Goal: Check status

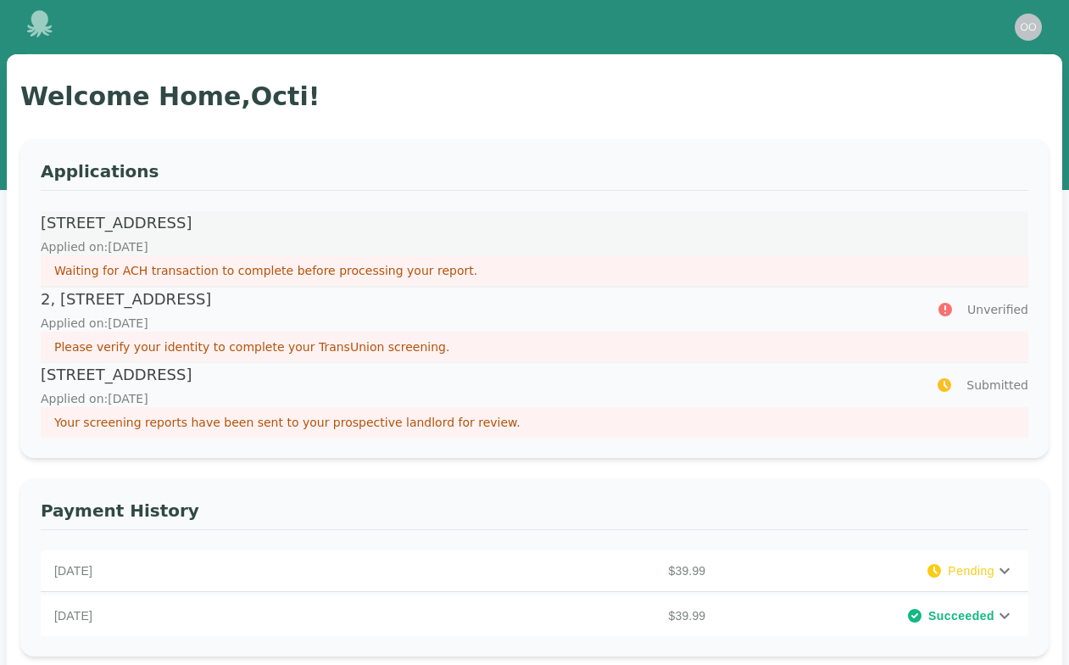
click at [373, 215] on p "[STREET_ADDRESS]" at bounding box center [522, 223] width 962 height 24
click at [348, 254] on p "Applied on: [DATE]" at bounding box center [522, 246] width 962 height 17
click at [344, 277] on p "Waiting for ACH transaction to complete before processing your report." at bounding box center [534, 270] width 961 height 17
click at [318, 338] on p "Please verify your identity to complete your TransUnion screening." at bounding box center [534, 346] width 961 height 17
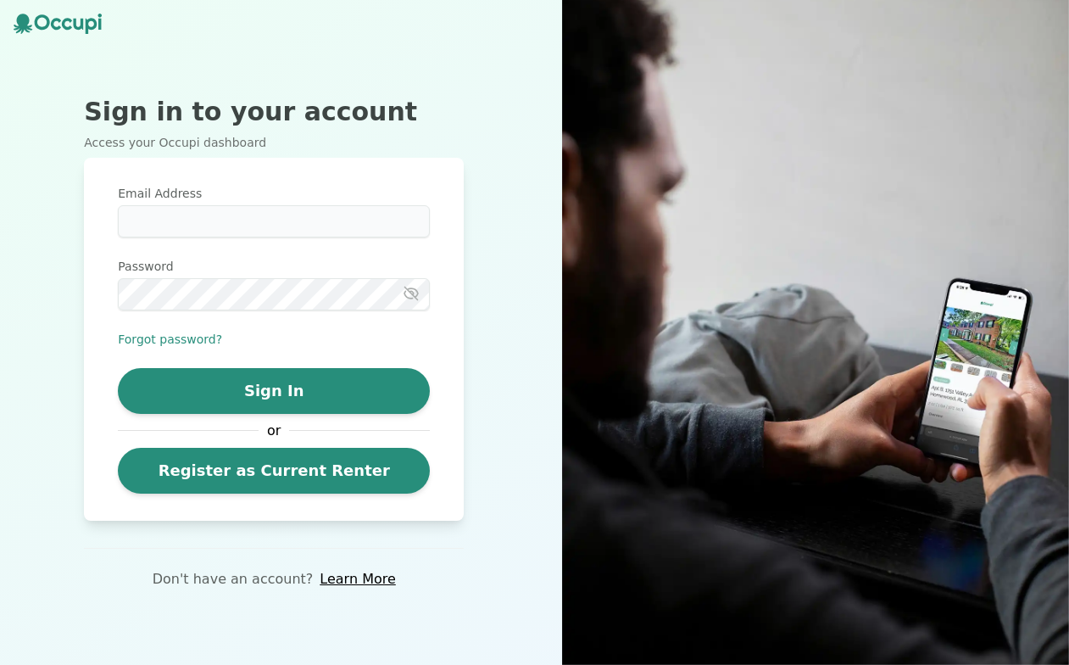
click at [186, 222] on input "Email Address" at bounding box center [274, 221] width 312 height 32
type input "**********"
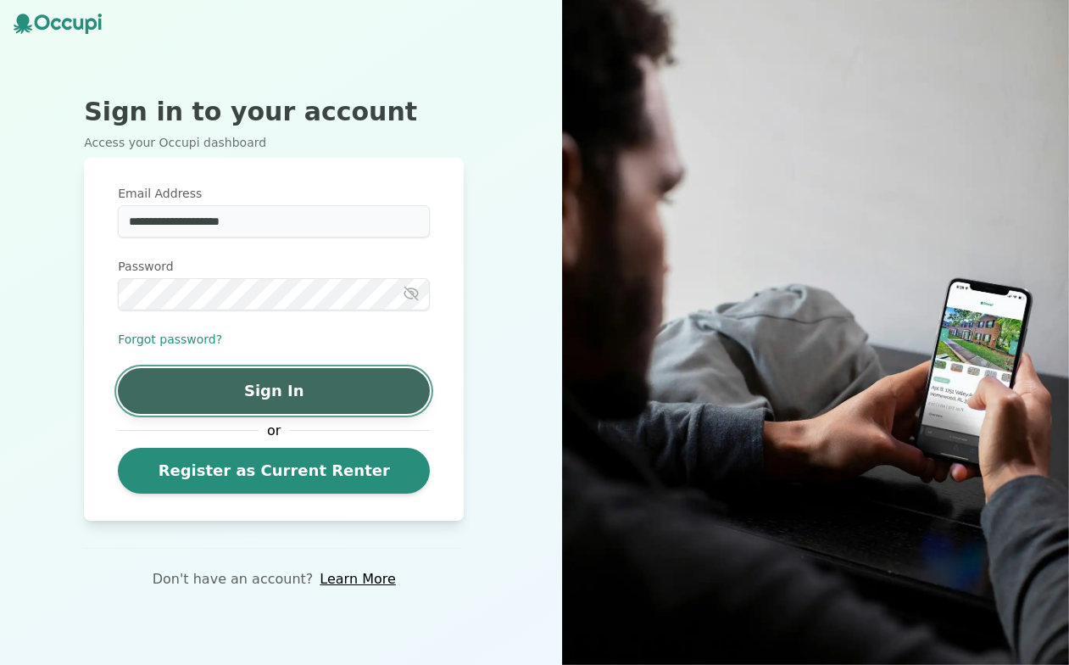
click at [175, 385] on button "Sign In" at bounding box center [274, 391] width 312 height 46
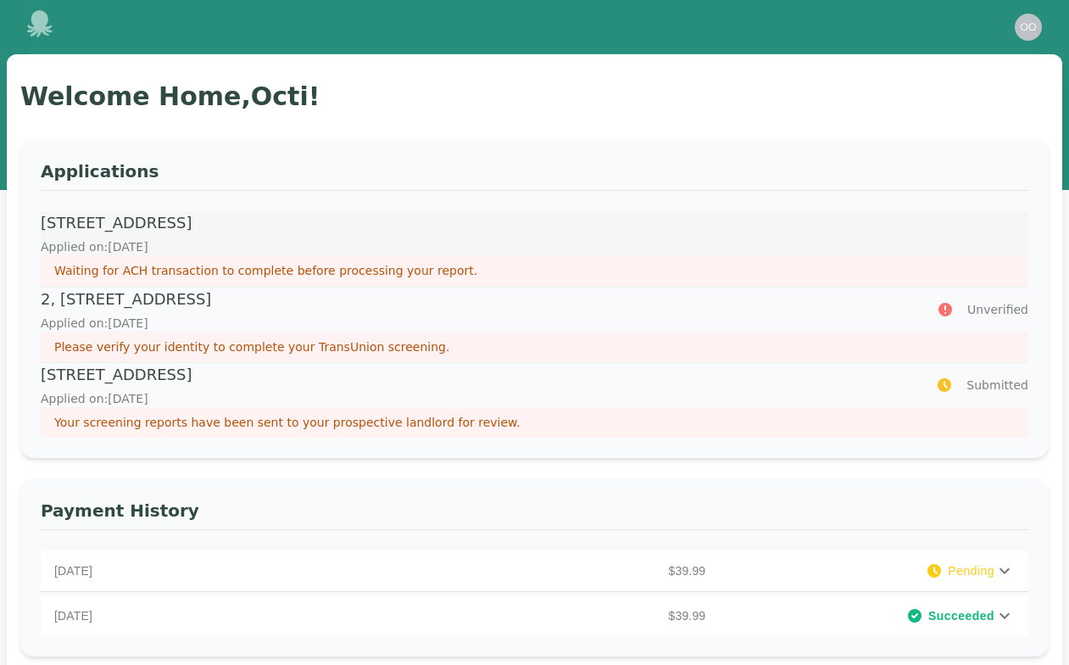
click at [415, 237] on div "872 Bell Street, Birmingham, AL 35205 Applied on: September 6, 2025" at bounding box center [522, 233] width 962 height 44
click at [295, 328] on p "Applied on: [DATE]" at bounding box center [479, 323] width 876 height 17
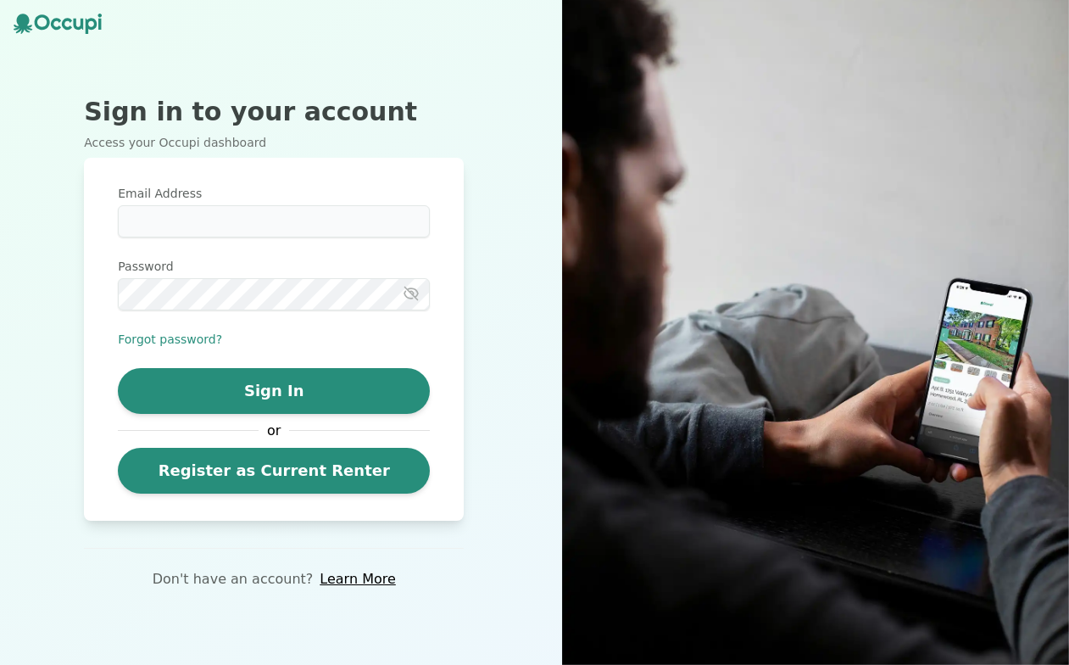
click at [195, 203] on div "Email Address" at bounding box center [274, 211] width 312 height 53
click at [195, 221] on input "Email Address" at bounding box center [274, 221] width 312 height 32
type input "*"
type input "**********"
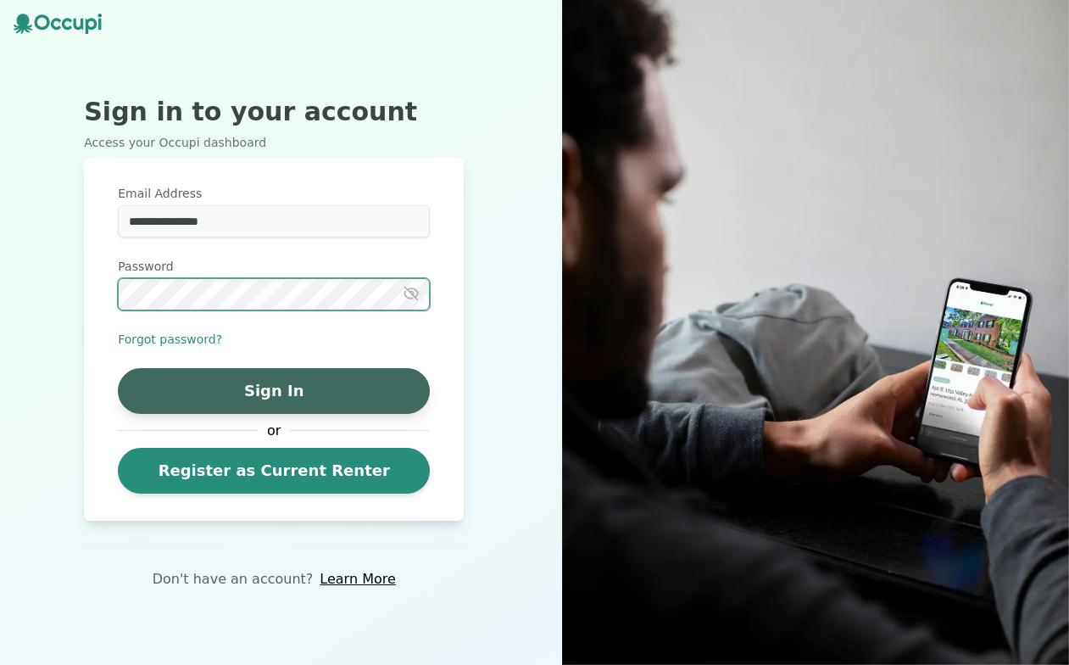
click at [193, 387] on button "Sign In" at bounding box center [274, 391] width 312 height 46
